Goal: Information Seeking & Learning: Check status

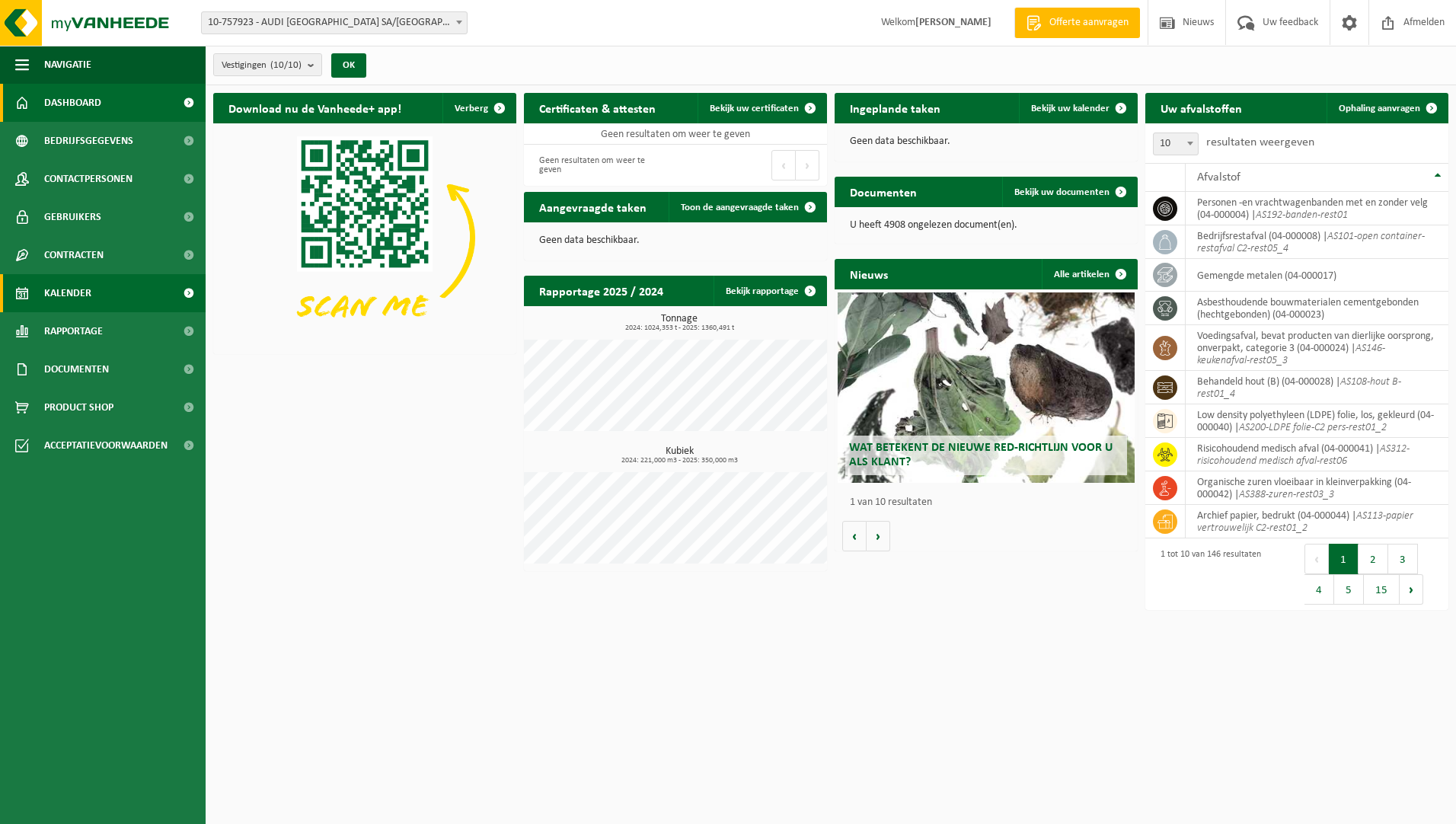
click at [80, 304] on span "Kalender" at bounding box center [68, 293] width 47 height 38
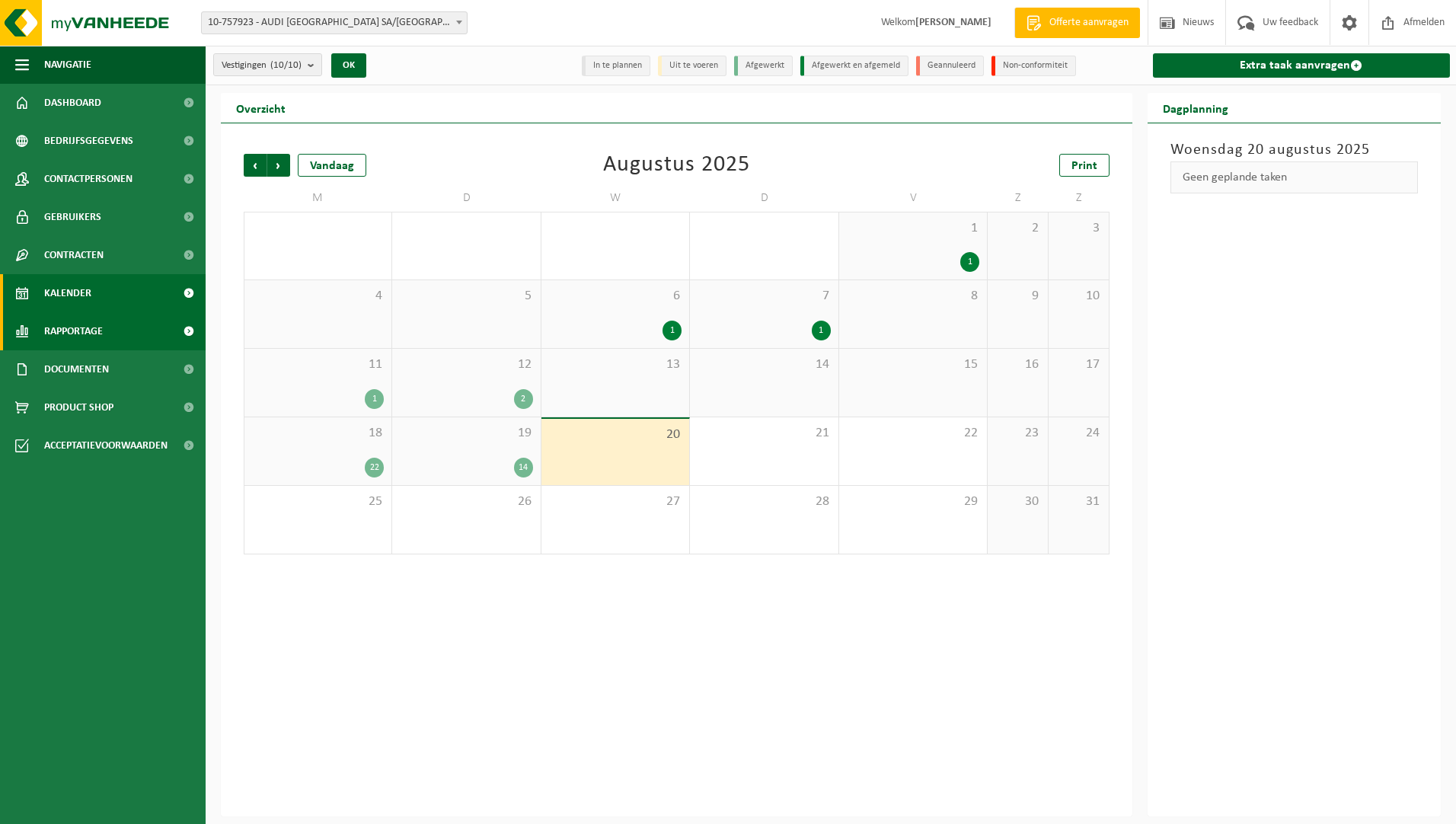
click at [84, 328] on span "Rapportage" at bounding box center [74, 331] width 59 height 38
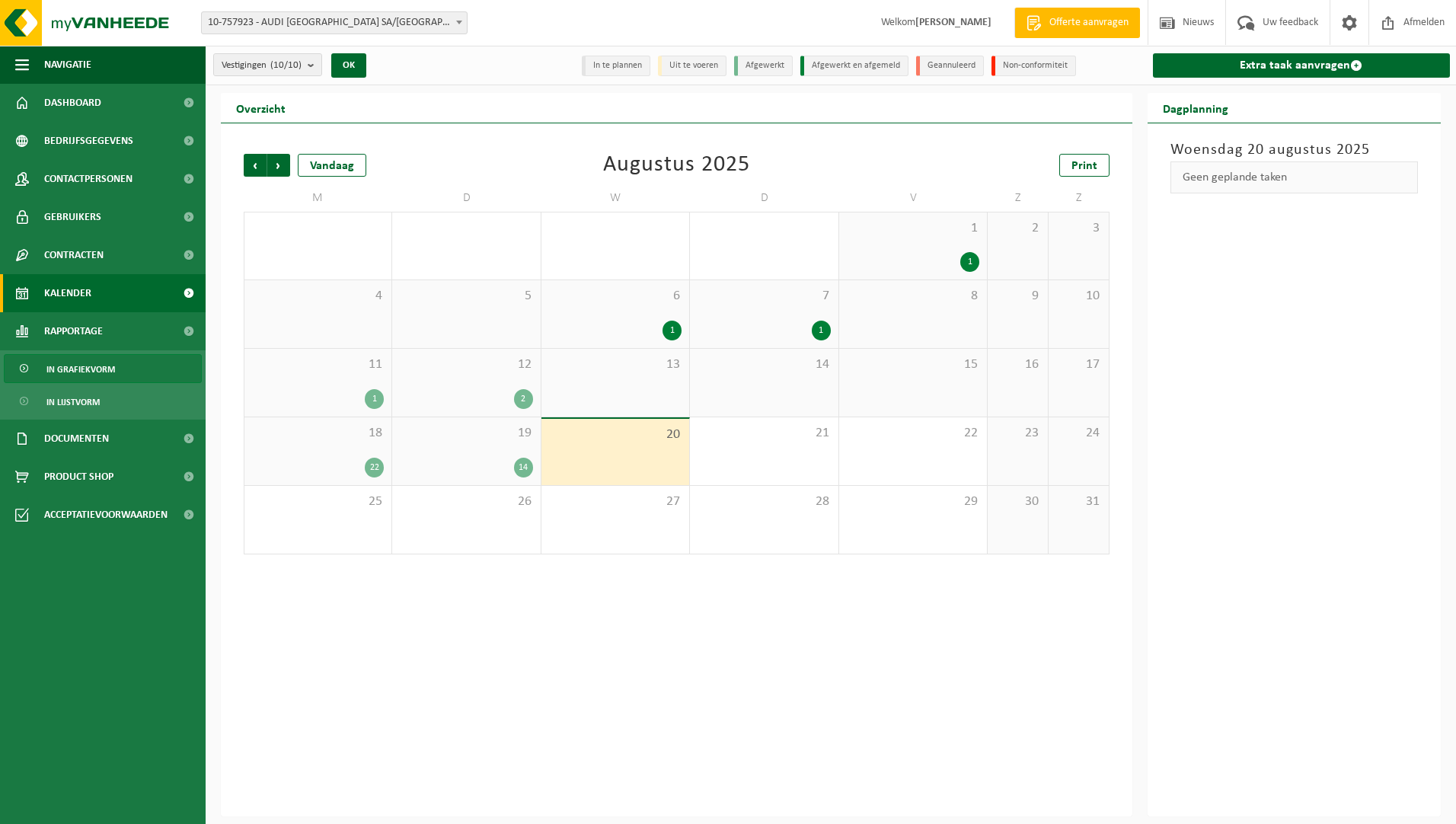
click at [87, 382] on span "In grafiekvorm" at bounding box center [81, 369] width 69 height 29
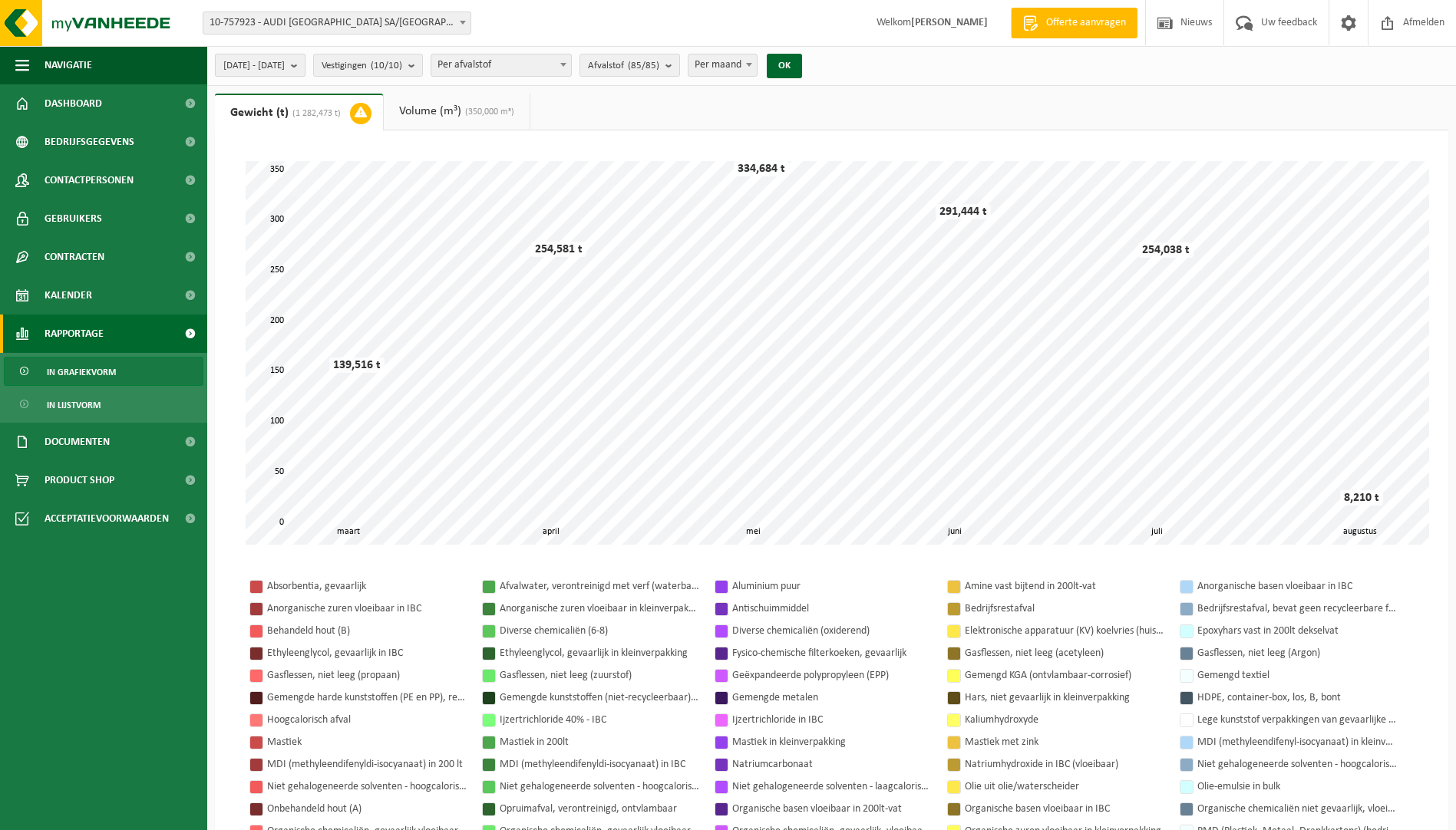
click at [285, 68] on span "2025-03-01 - 2025-08-20" at bounding box center [254, 66] width 61 height 23
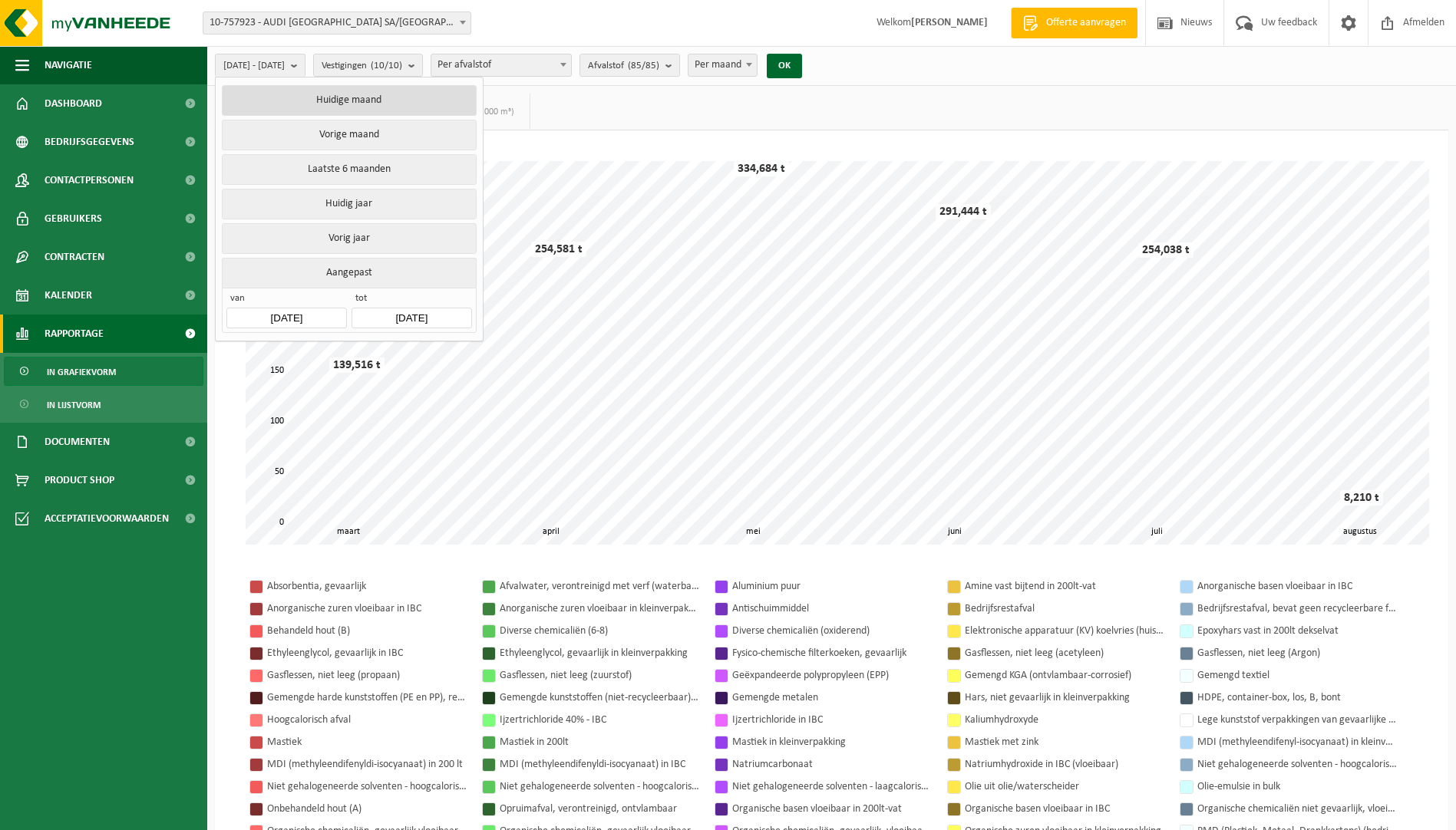
click at [369, 98] on button "Huidige maand" at bounding box center [349, 100] width 254 height 31
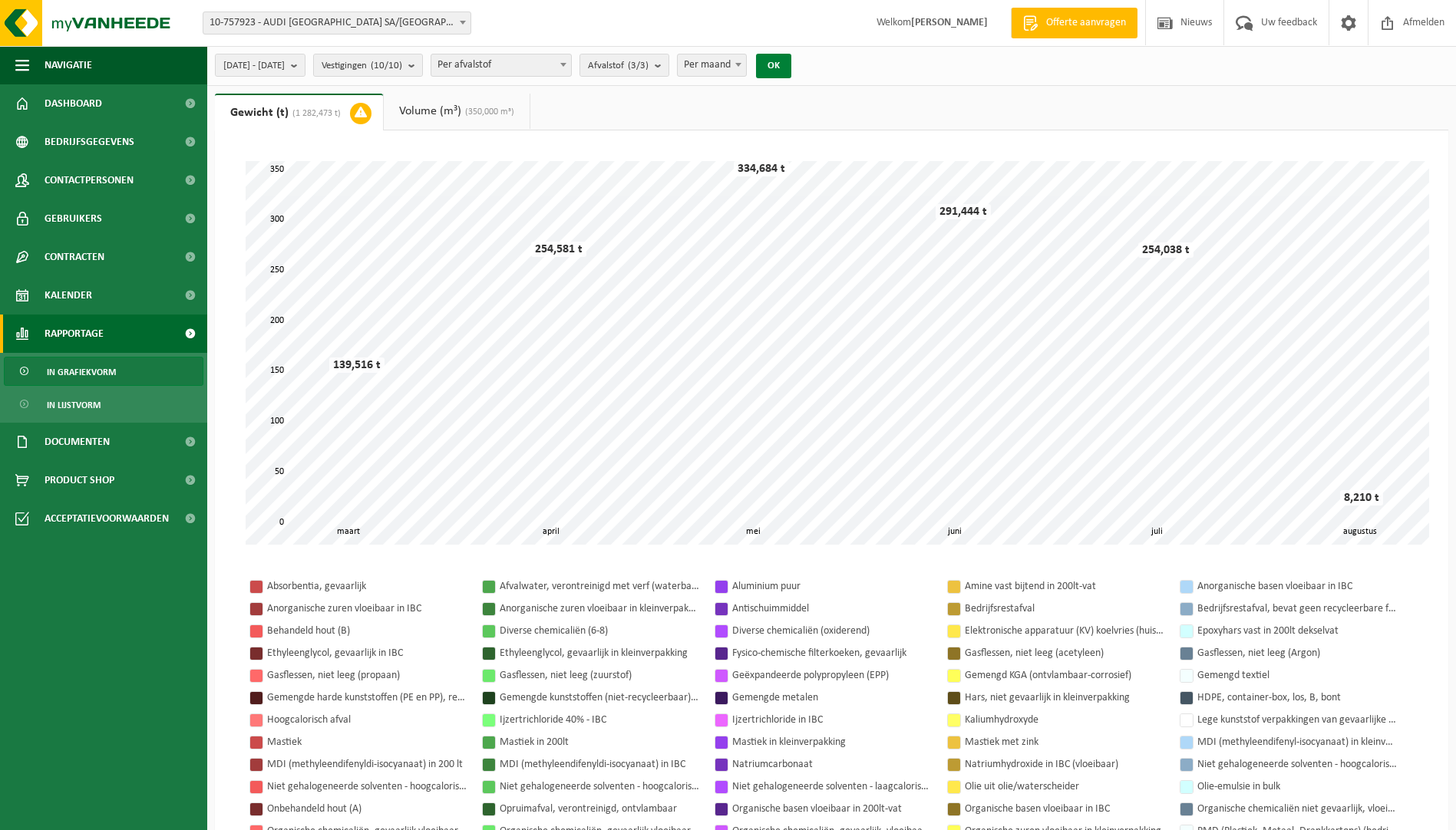
click at [792, 64] on button "OK" at bounding box center [773, 66] width 35 height 25
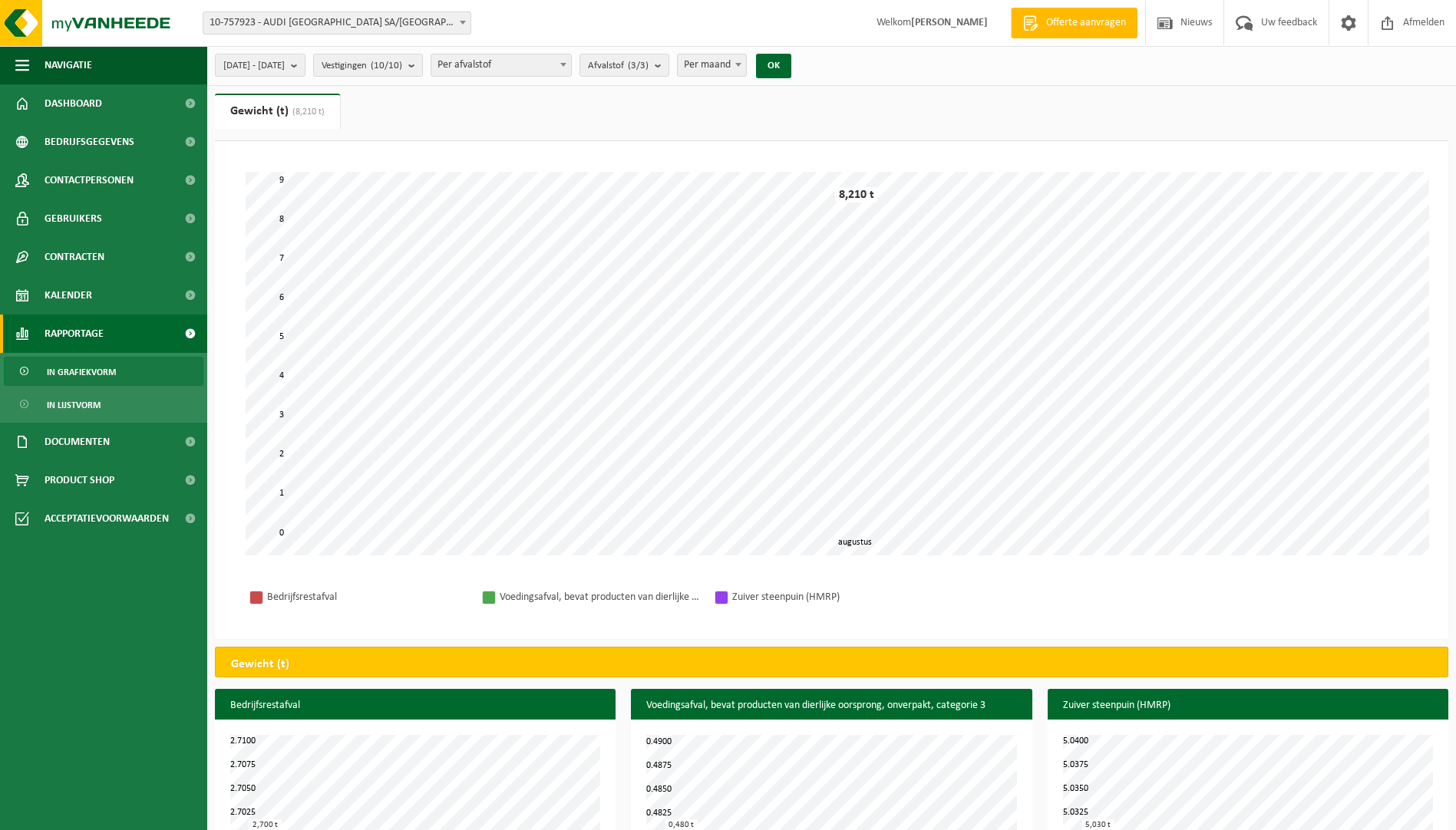
click at [745, 64] on span "Per maand" at bounding box center [711, 65] width 69 height 21
drag, startPoint x: 319, startPoint y: 53, endPoint x: 318, endPoint y: 67, distance: 14.0
click at [319, 54] on div "2025-08-01 - 2025-08-20 Huidige maand Vorige maand Laatste 6 maanden Huidig jaa…" at bounding box center [508, 66] width 601 height 33
click at [285, 68] on span "2025-08-01 - 2025-08-20" at bounding box center [254, 66] width 61 height 23
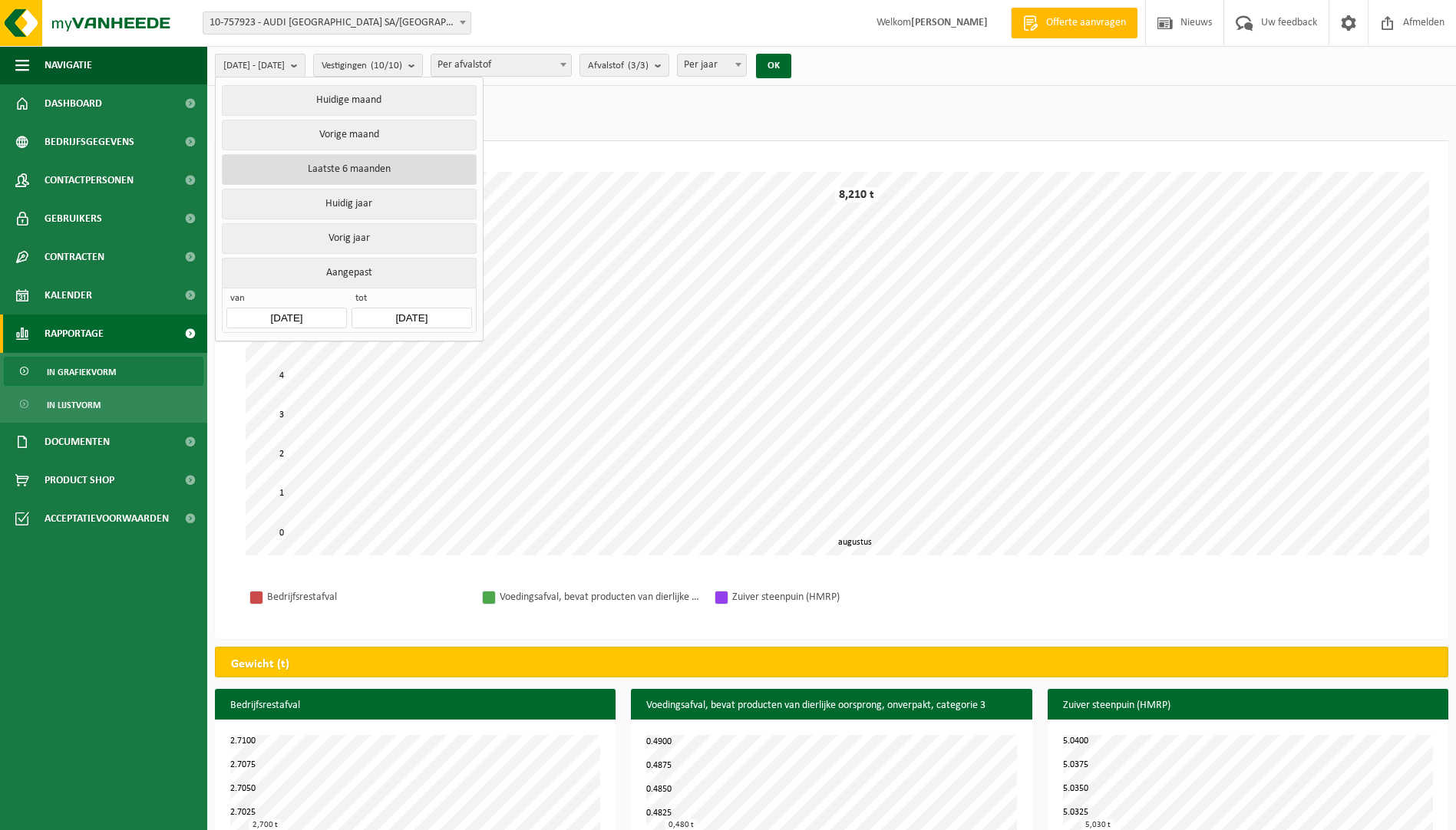
click at [321, 158] on button "Laatste 6 maanden" at bounding box center [349, 169] width 254 height 31
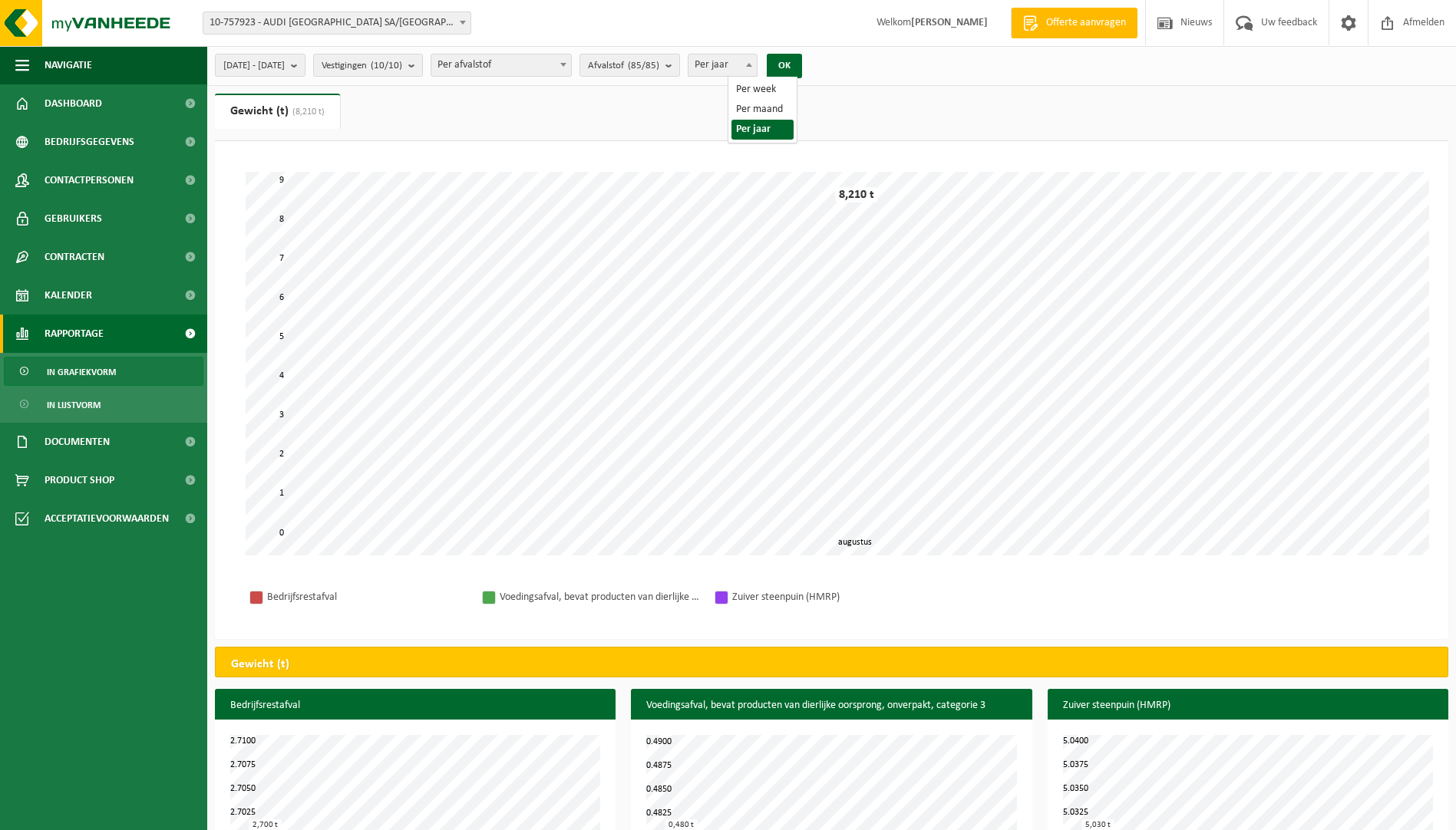
click at [745, 62] on span "Per jaar" at bounding box center [722, 65] width 69 height 21
select select "2"
click at [802, 62] on button "OK" at bounding box center [784, 66] width 35 height 25
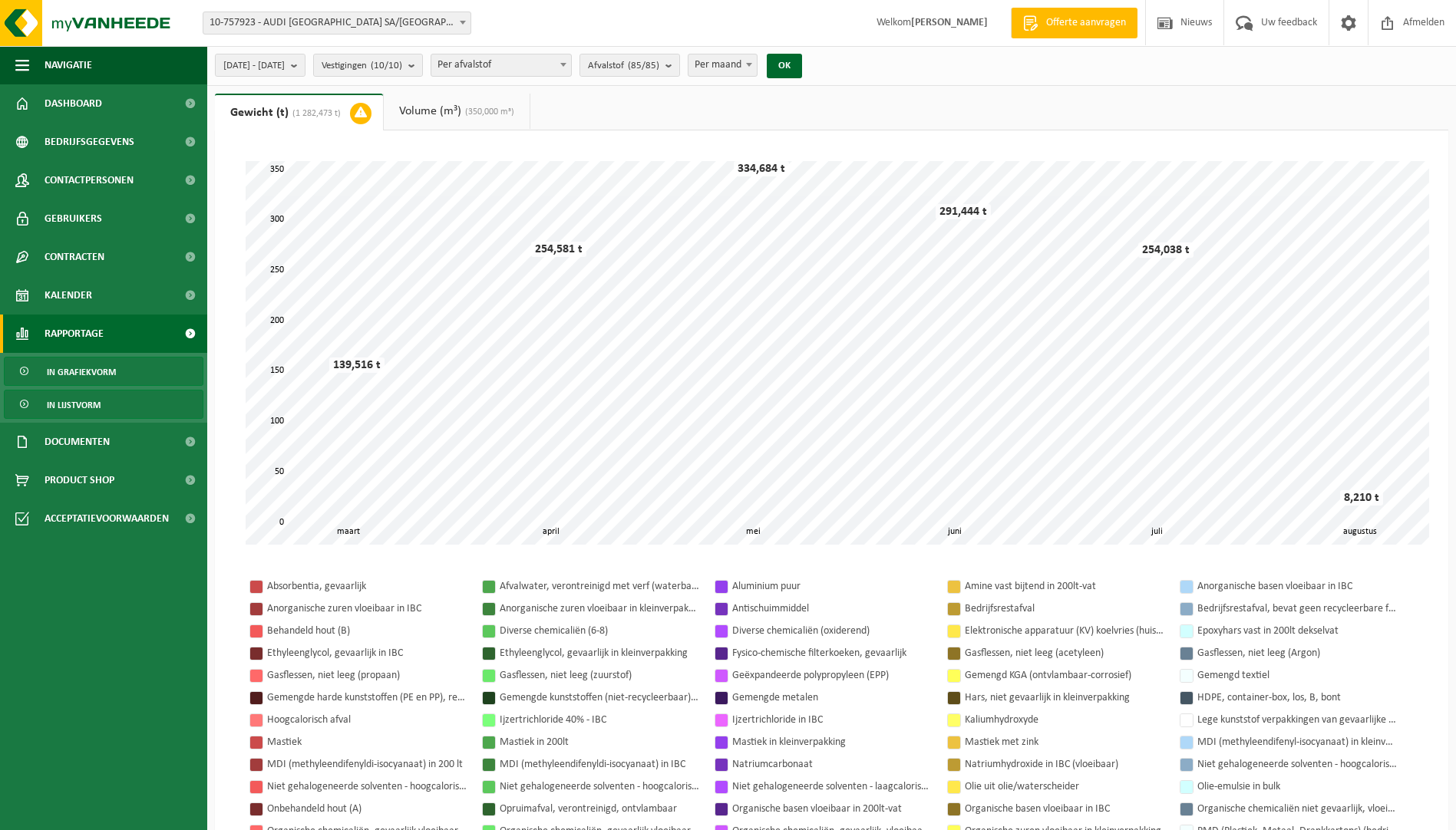
click at [103, 399] on link "In lijstvorm" at bounding box center [104, 403] width 200 height 29
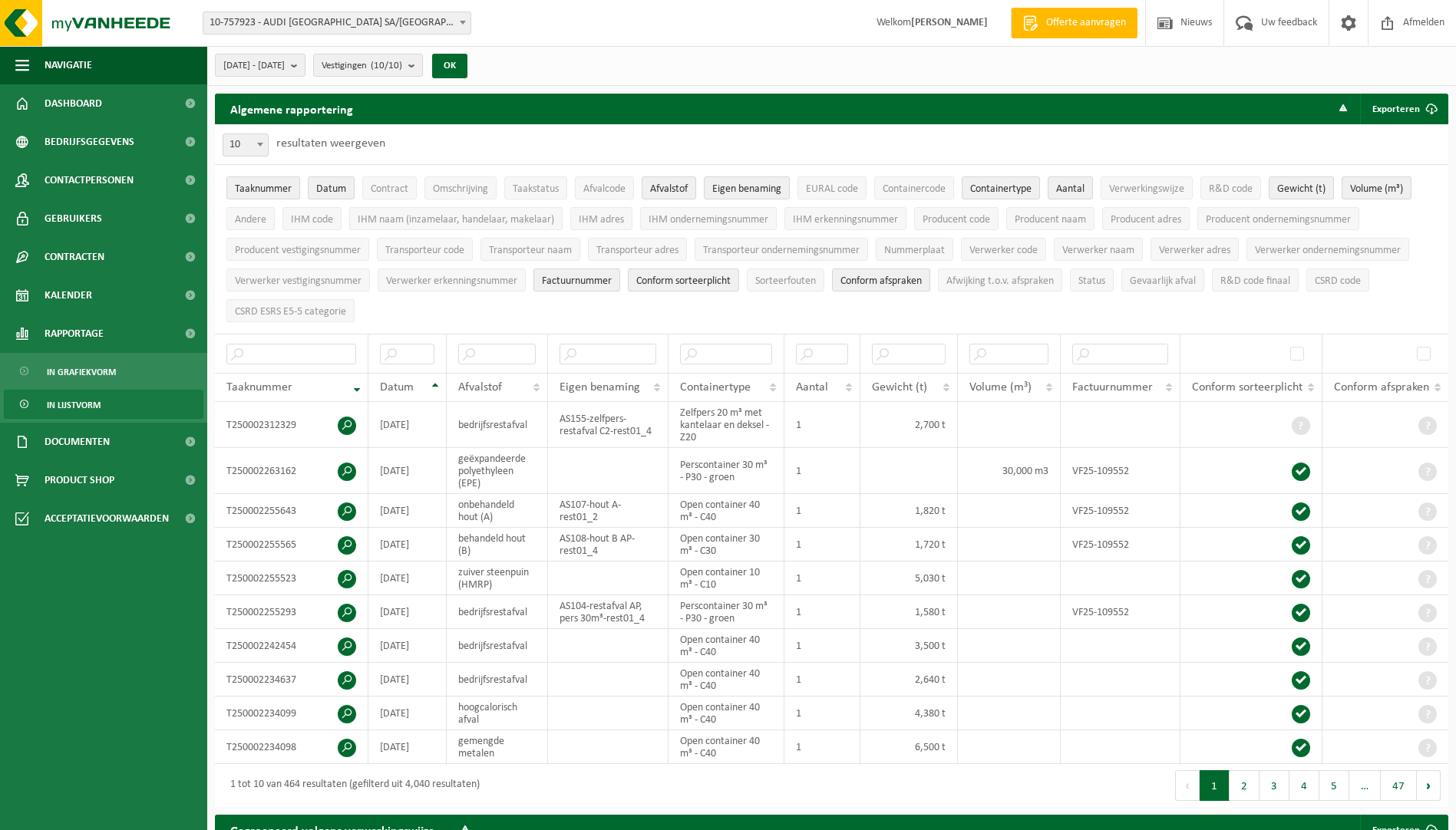
click at [723, 312] on ul "Taaknummer Datum Contract Omschrijving Taakstatus Afvalcode Afvalstof Eigen ben…" at bounding box center [831, 249] width 1233 height 169
drag, startPoint x: 723, startPoint y: 312, endPoint x: 688, endPoint y: 313, distance: 35.0
click at [688, 313] on ul "Taaknummer Datum Contract Omschrijving Taakstatus Afvalcode Afvalstof Eigen ben…" at bounding box center [831, 249] width 1233 height 169
click at [446, 321] on ul "Taaknummer Datum Contract Omschrijving Taakstatus Afvalcode Afvalstof Eigen ben…" at bounding box center [831, 249] width 1233 height 169
click at [749, 309] on ul "Taaknummer Datum Contract Omschrijving Taakstatus Afvalcode Afvalstof Eigen ben…" at bounding box center [831, 249] width 1233 height 169
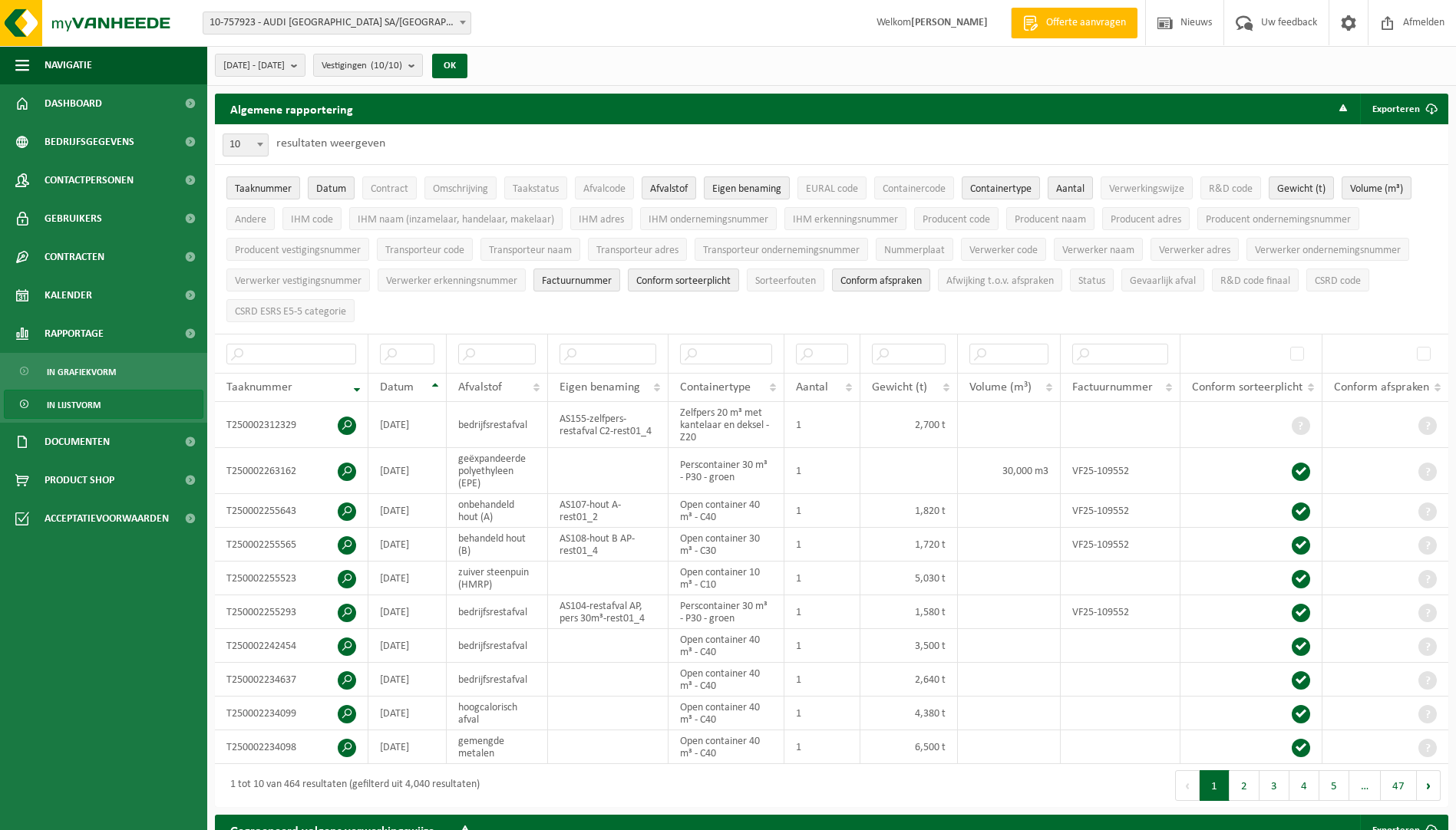
click at [711, 314] on ul "Taaknummer Datum Contract Omschrijving Taakstatus Afvalcode Afvalstof Eigen ben…" at bounding box center [831, 249] width 1233 height 169
click at [710, 299] on ul "Taaknummer Datum Contract Omschrijving Taakstatus Afvalcode Afvalstof Eigen ben…" at bounding box center [831, 249] width 1233 height 169
click at [95, 299] on link "Kalender" at bounding box center [103, 295] width 207 height 38
